Goal: Task Accomplishment & Management: Manage account settings

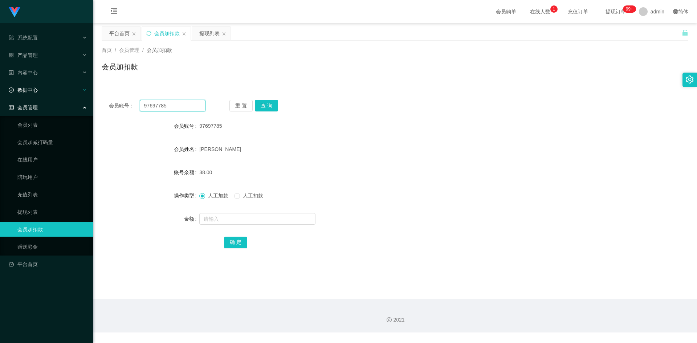
drag, startPoint x: 178, startPoint y: 104, endPoint x: 0, endPoint y: 92, distance: 178.2
click at [0, 92] on section "系统配置 产品管理 内容中心 数据中心 会员管理 会员列表 会员加减打码量 在线用户 陪玩用户 充值列表 提现列表 会员加扣款 赠送彩金 平台首页 保存配置 …" at bounding box center [348, 166] width 697 height 332
paste input "Kinsee8816"
type input "Kinsee8816"
click at [263, 109] on button "查 询" at bounding box center [266, 106] width 23 height 12
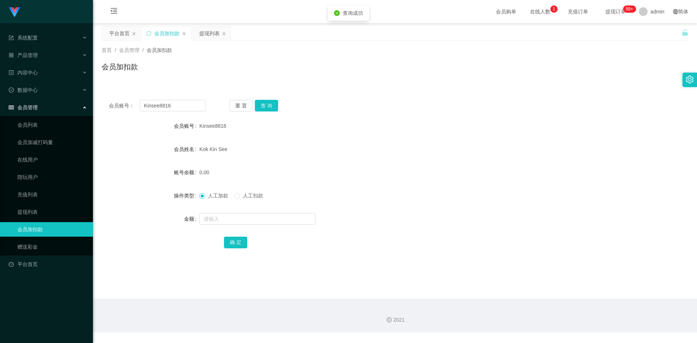
drag, startPoint x: 221, startPoint y: 77, endPoint x: 190, endPoint y: 47, distance: 43.4
click at [221, 77] on div "会员加扣款" at bounding box center [395, 69] width 586 height 17
click at [204, 32] on div "提现列表" at bounding box center [209, 33] width 20 height 14
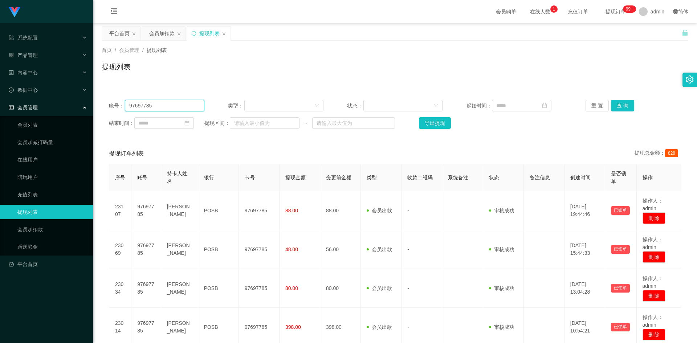
drag, startPoint x: 157, startPoint y: 105, endPoint x: 0, endPoint y: 99, distance: 157.2
click at [0, 99] on section "系统配置 产品管理 内容中心 数据中心 会员管理 会员列表 会员加减打码量 在线用户 陪玩用户 充值列表 提现列表 会员加扣款 赠送彩金 平台首页 保存配置 …" at bounding box center [348, 240] width 697 height 481
paste input "Kinsee8816"
type input "Kinsee8816"
click at [625, 103] on button "查 询" at bounding box center [622, 106] width 23 height 12
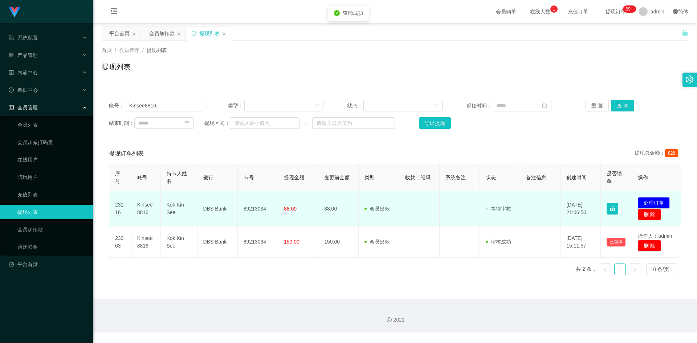
click at [261, 210] on td "89213034" at bounding box center [258, 208] width 40 height 35
copy td "89213034"
click at [654, 204] on button "处理订单" at bounding box center [654, 203] width 32 height 12
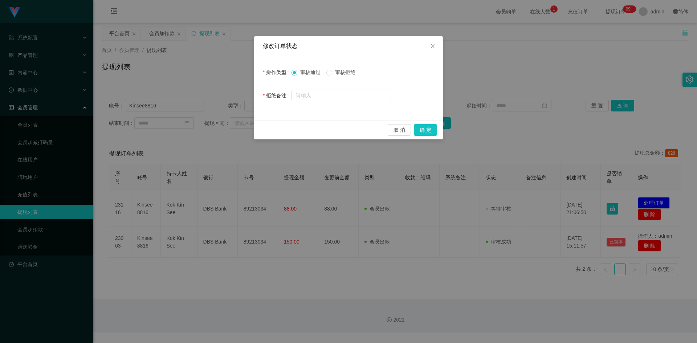
click at [440, 135] on div "取 消 确 定" at bounding box center [348, 129] width 189 height 19
click at [423, 128] on button "确 定" at bounding box center [425, 130] width 23 height 12
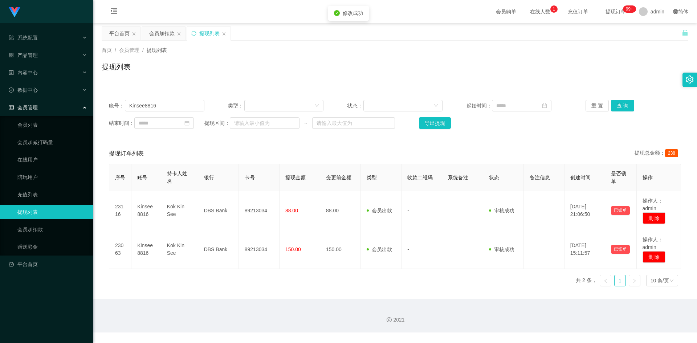
click at [569, 42] on div "首页 / 会员管理 / 提现列表 / 提现列表" at bounding box center [395, 62] width 604 height 43
